Goal: Task Accomplishment & Management: Manage account settings

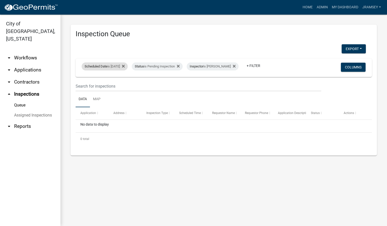
click at [120, 62] on div "Scheduled Date is 09/11/2025" at bounding box center [105, 66] width 46 height 8
click at [123, 83] on input "2025-09-11" at bounding box center [108, 81] width 35 height 10
type input "2025-09-12"
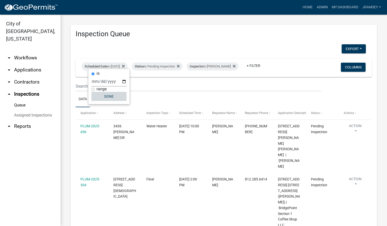
click at [111, 97] on button "Done" at bounding box center [108, 96] width 35 height 9
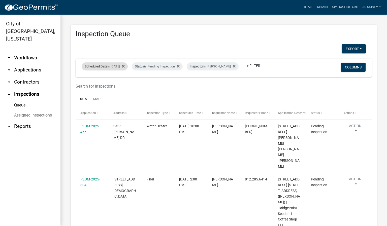
click at [105, 64] on span "Scheduled Date" at bounding box center [96, 66] width 23 height 4
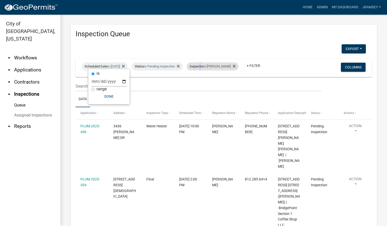
click at [210, 65] on div "Inspector is Jeremy Ramsey" at bounding box center [212, 66] width 52 height 8
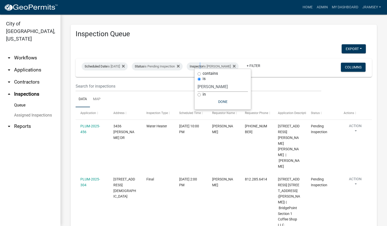
click at [217, 86] on select "Select an option None Shawn Jeremy Ramsey Mary Frey Chad Reischl Mike Kruer Har…" at bounding box center [222, 87] width 50 height 10
click at [197, 82] on select "Select an option None Shawn Jeremy Ramsey Mary Frey Chad Reischl Mike Kruer Har…" at bounding box center [222, 87] width 50 height 10
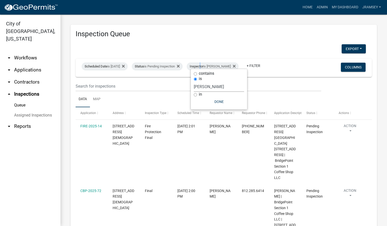
click at [204, 88] on select "Select an option None Shawn Jeremy Ramsey Mary Frey Chad Reischl Mike Kruer Har…" at bounding box center [219, 87] width 50 height 10
click at [197, 82] on select "Select an option None Shawn Jeremy Ramsey Mary Frey Chad Reischl Mike Kruer Har…" at bounding box center [219, 87] width 50 height 10
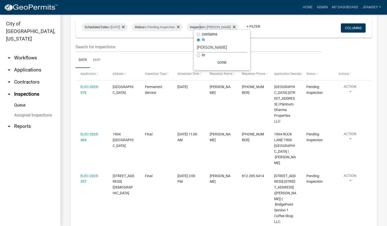
scroll to position [20, 0]
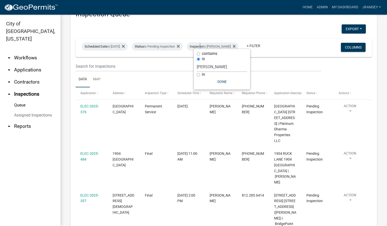
click at [214, 64] on select "Select an option None Shawn Jeremy Ramsey Mary Frey Chad Reischl Mike Kruer Har…" at bounding box center [222, 67] width 50 height 10
select select "13c97fbc-c819-4cee-844a-0db3d3c4db95"
click at [197, 62] on select "Select an option None Shawn Jeremy Ramsey Mary Frey Chad Reischl Mike Kruer Har…" at bounding box center [222, 67] width 50 height 10
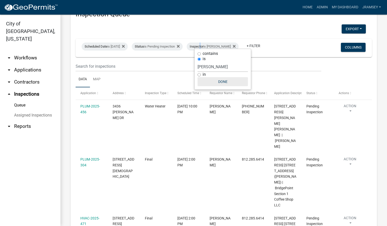
click at [220, 82] on button "Done" at bounding box center [222, 81] width 50 height 9
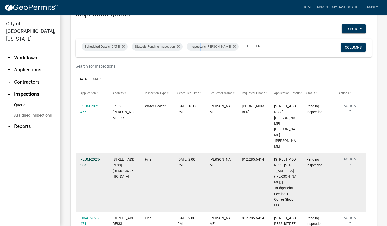
click at [97, 157] on link "PLUM-2025-304" at bounding box center [90, 162] width 20 height 10
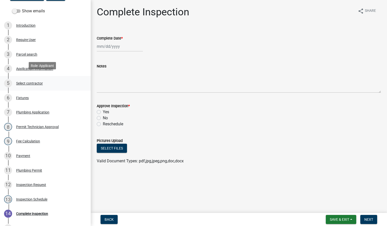
scroll to position [75, 0]
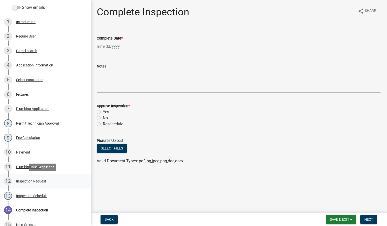
click at [35, 181] on div "Inspection Request" at bounding box center [31, 181] width 30 height 4
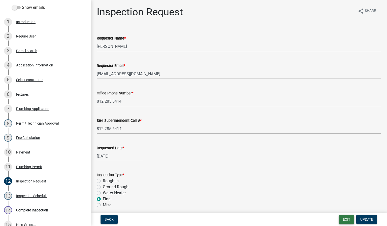
click at [343, 221] on button "Exit" at bounding box center [345, 219] width 15 height 9
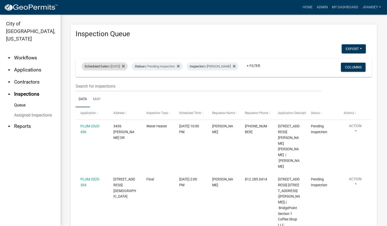
click at [116, 63] on div "Scheduled Date is 09/12/2025" at bounding box center [105, 66] width 46 height 8
click at [125, 82] on input "2025-09-12" at bounding box center [108, 81] width 35 height 10
type input "2025-09-11"
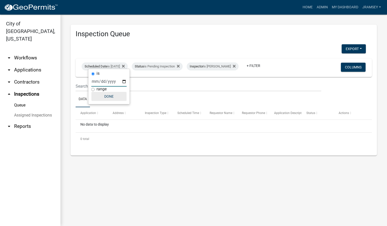
click at [108, 98] on button "Done" at bounding box center [108, 96] width 35 height 9
